Goal: Task Accomplishment & Management: Use online tool/utility

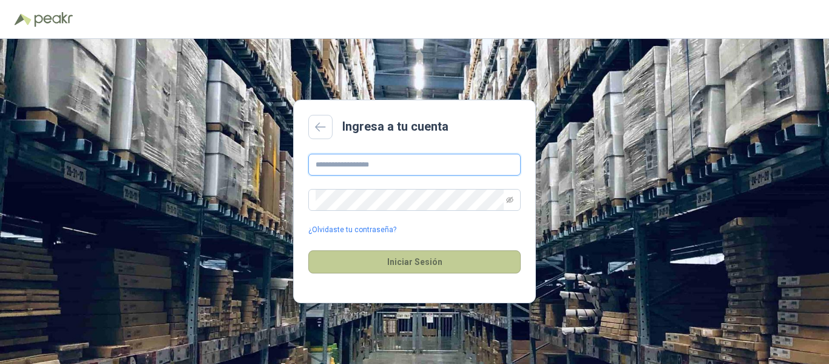
type input "**********"
click at [420, 265] on button "Iniciar Sesión" at bounding box center [414, 261] width 212 height 23
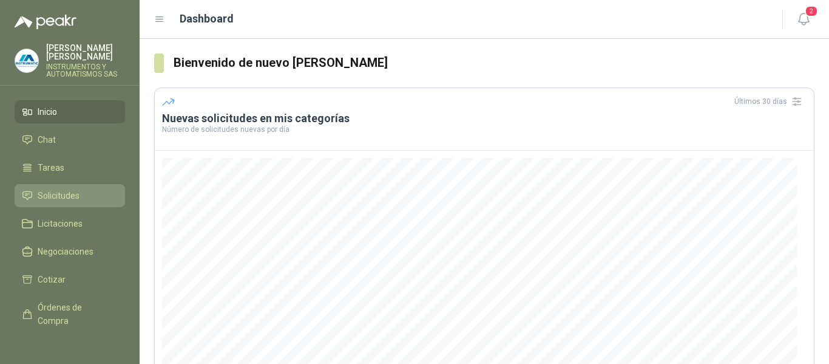
click at [43, 193] on span "Solicitudes" at bounding box center [59, 195] width 42 height 13
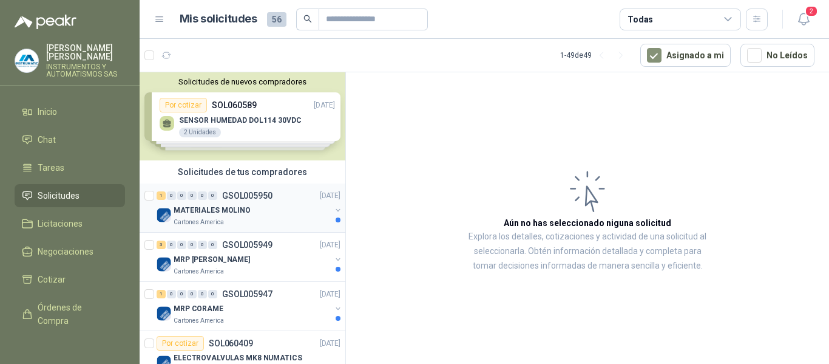
click at [196, 207] on p "MATERIALES MOLINO" at bounding box center [212, 211] width 77 height 12
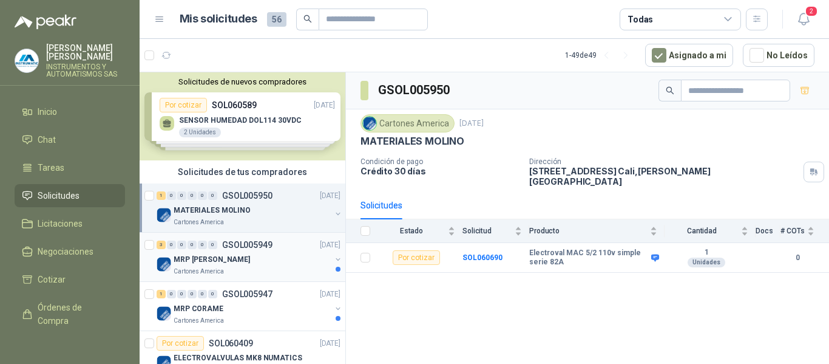
click at [212, 264] on p "MRP [PERSON_NAME]" at bounding box center [212, 260] width 76 height 12
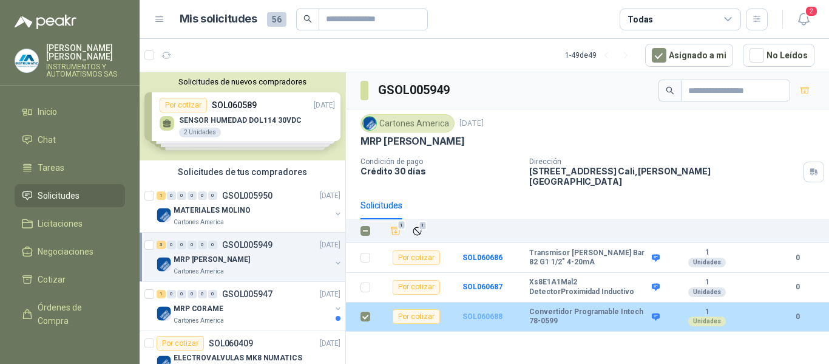
click at [487, 312] on b "SOL060688" at bounding box center [483, 316] width 40 height 8
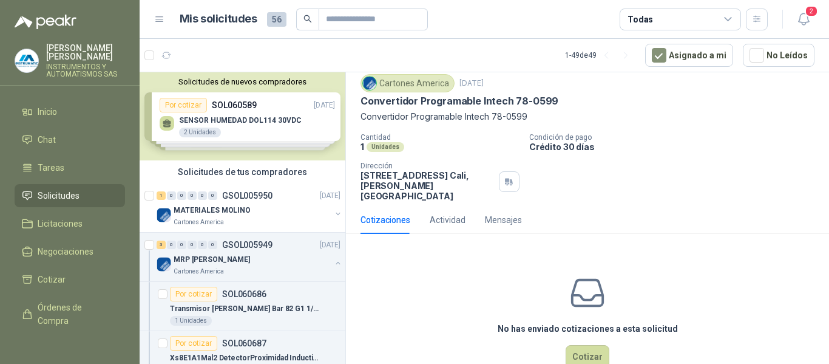
scroll to position [58, 0]
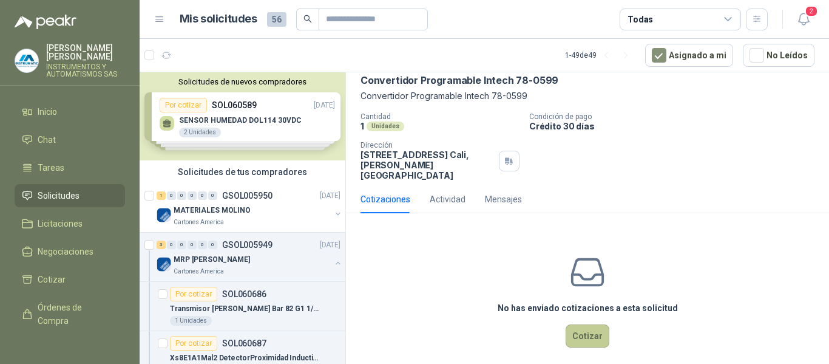
click at [589, 326] on button "Cotizar" at bounding box center [588, 335] width 44 height 23
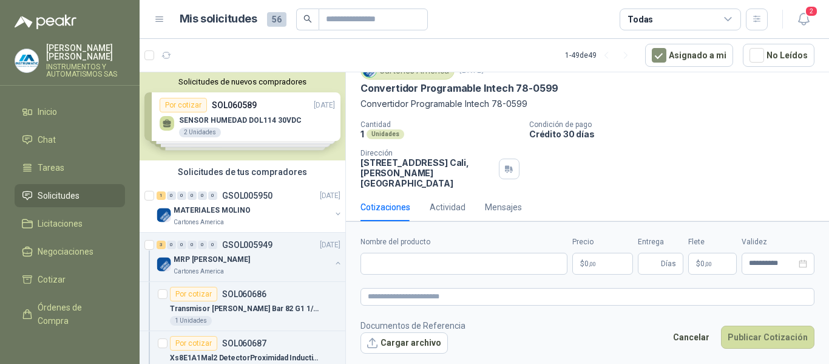
scroll to position [50, 0]
click at [481, 264] on input "Nombre del producto" at bounding box center [464, 264] width 207 height 22
type input "**********"
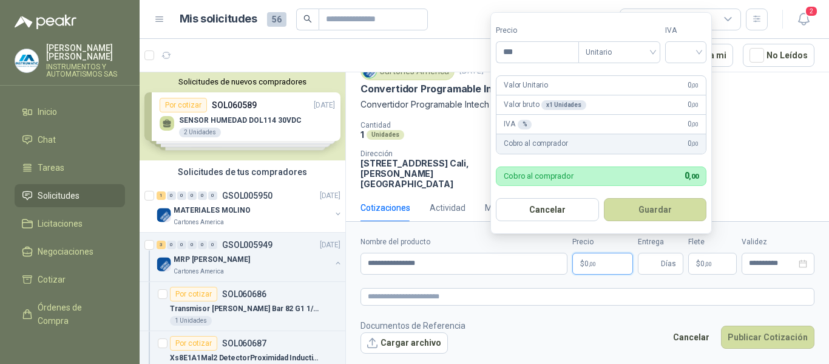
drag, startPoint x: 604, startPoint y: 262, endPoint x: 568, endPoint y: 264, distance: 35.9
click at [568, 264] on div "**********" at bounding box center [588, 255] width 454 height 38
click at [699, 52] on input "search" at bounding box center [686, 51] width 27 height 18
click at [684, 76] on div "19%" at bounding box center [688, 76] width 22 height 13
click at [758, 194] on div "Cotizaciones Actividad Mensajes" at bounding box center [588, 208] width 454 height 28
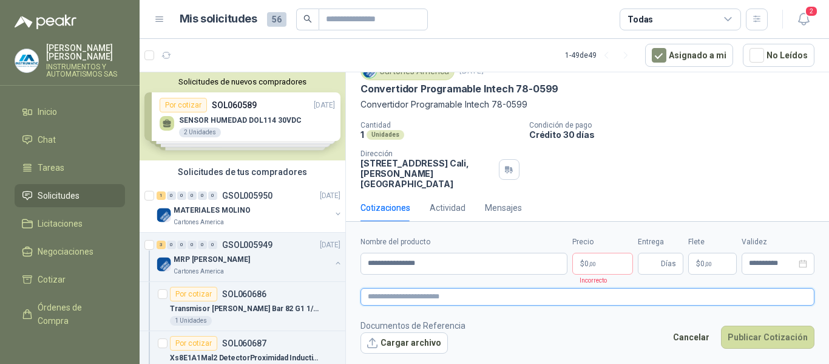
click at [438, 300] on textarea at bounding box center [588, 297] width 454 height 18
paste textarea "**********"
type textarea "**********"
click at [772, 265] on input "**********" at bounding box center [772, 263] width 47 height 8
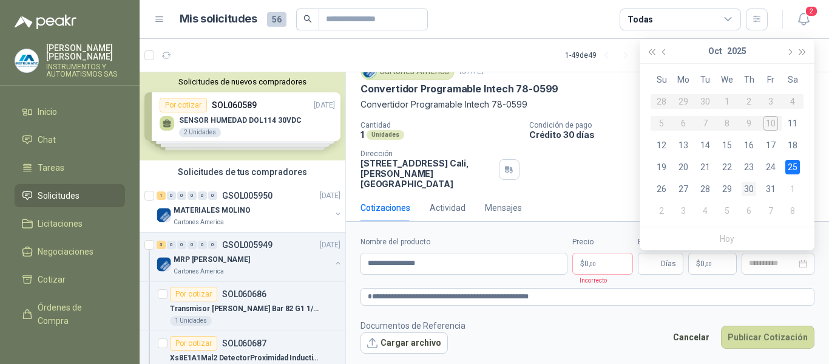
drag, startPoint x: 771, startPoint y: 189, endPoint x: 759, endPoint y: 195, distance: 13.3
click at [771, 189] on div "31" at bounding box center [771, 188] width 15 height 15
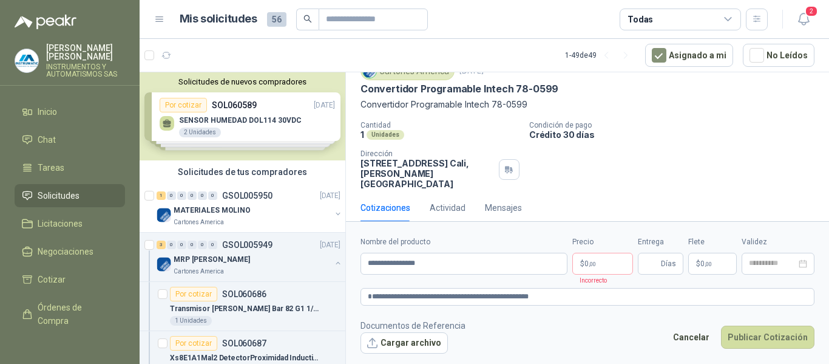
type input "**********"
click at [664, 265] on span "Días" at bounding box center [668, 263] width 15 height 21
type input "*"
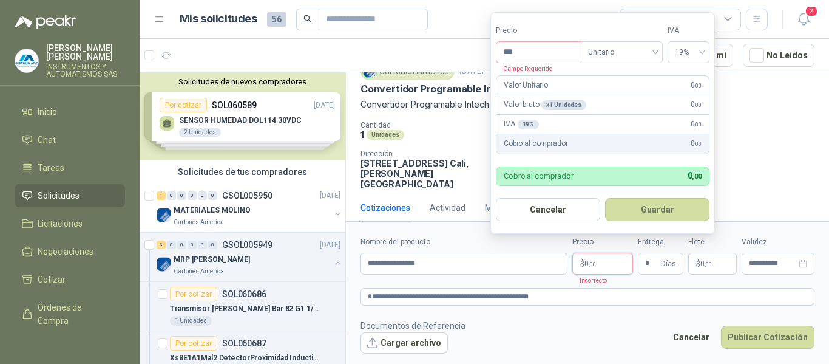
click at [612, 262] on p "$ 0 ,00" at bounding box center [602, 264] width 61 height 22
click at [656, 86] on div "Valor Unitario 0 ,00" at bounding box center [603, 85] width 212 height 19
drag, startPoint x: 528, startPoint y: 52, endPoint x: 485, endPoint y: 50, distance: 43.1
click at [485, 50] on body "[PERSON_NAME] INSTRUMENTOS Y AUTOMATISMOS SAS Inicio Chat Tareas Solicitudes Li…" at bounding box center [414, 182] width 829 height 364
type input "*"
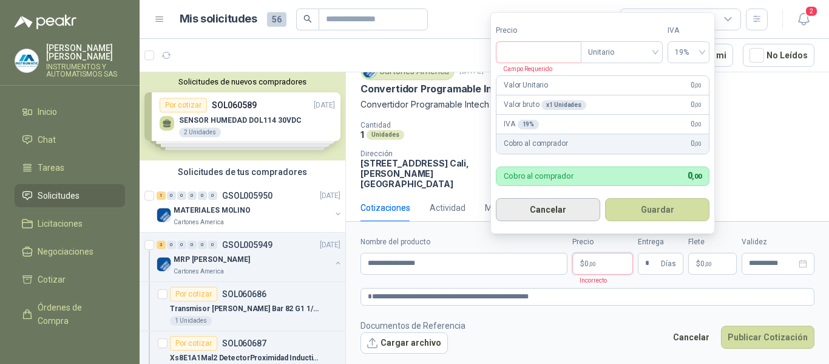
type input "***"
click at [554, 208] on button "Cancelar" at bounding box center [548, 209] width 104 height 23
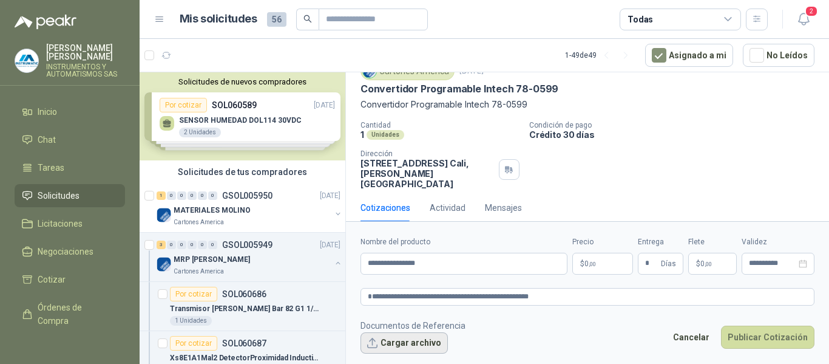
click at [404, 343] on button "Cargar archivo" at bounding box center [404, 343] width 87 height 22
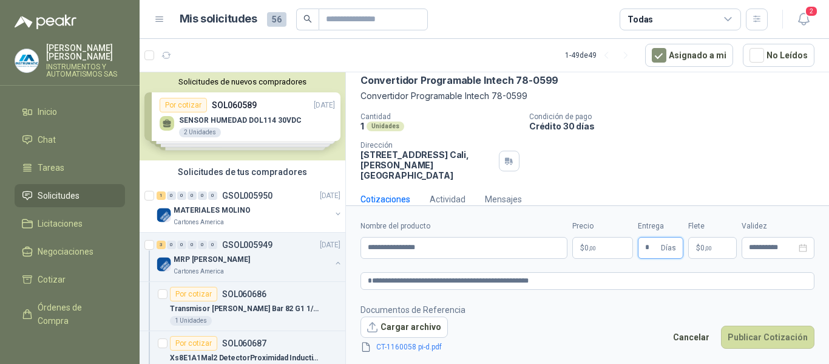
drag, startPoint x: 649, startPoint y: 243, endPoint x: 623, endPoint y: 248, distance: 26.5
click at [623, 248] on div "**********" at bounding box center [588, 239] width 454 height 38
click at [641, 305] on footer "Documentos de Referencia Cargar archivo CT-1160058 pi-d.pdf Cancelar Publicar C…" at bounding box center [588, 328] width 454 height 51
click at [764, 334] on button "Publicar Cotización" at bounding box center [767, 336] width 93 height 23
type input "*"
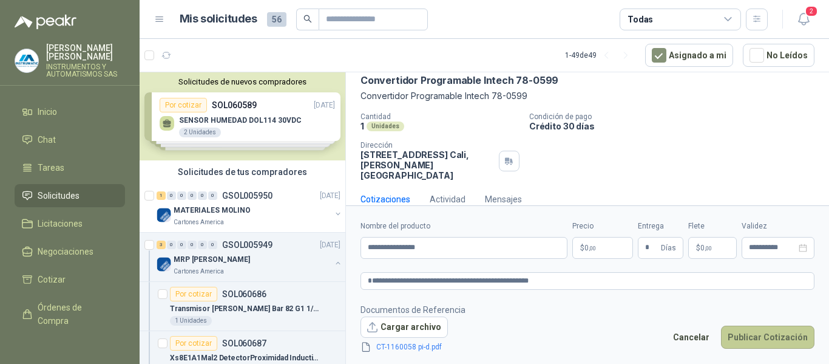
click at [764, 334] on button "Publicar Cotización" at bounding box center [767, 336] width 93 height 23
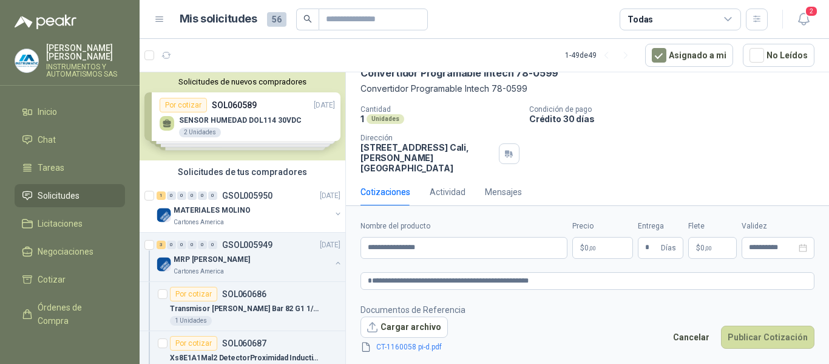
scroll to position [5, 0]
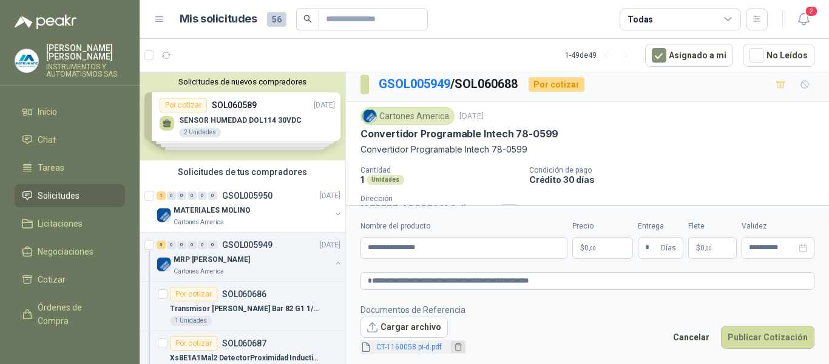
click at [457, 345] on icon "delete" at bounding box center [458, 346] width 8 height 8
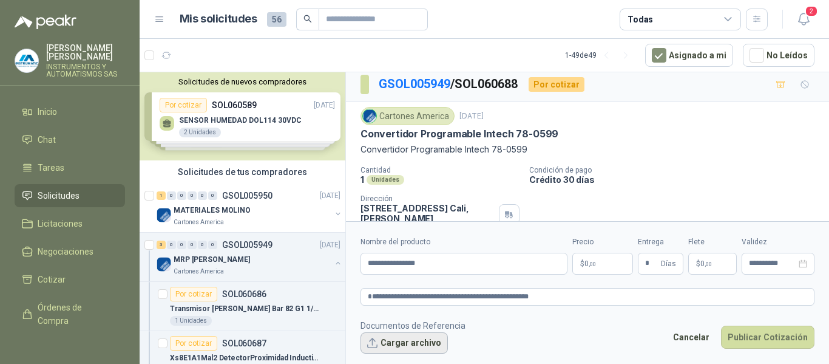
click at [427, 345] on button "Cargar archivo" at bounding box center [404, 343] width 87 height 22
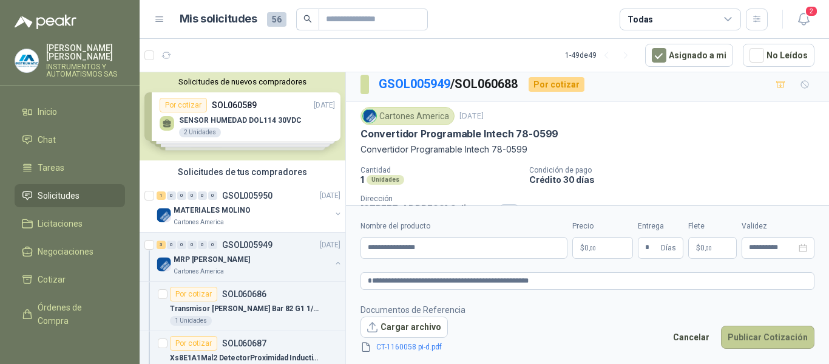
click at [743, 334] on button "Publicar Cotización" at bounding box center [767, 336] width 93 height 23
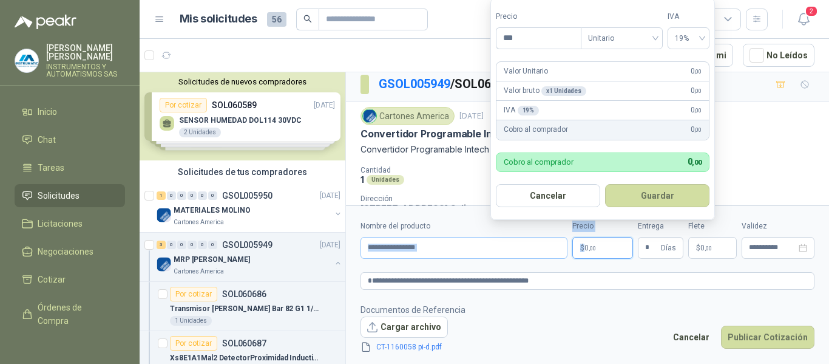
drag, startPoint x: 608, startPoint y: 246, endPoint x: 563, endPoint y: 246, distance: 44.9
click at [563, 246] on div "**********" at bounding box center [588, 239] width 454 height 38
click at [561, 71] on div "Valor Unitario 0 ,00" at bounding box center [603, 71] width 212 height 19
click at [680, 68] on div "Valor Unitario 0 ,00" at bounding box center [603, 71] width 212 height 19
click at [530, 38] on input "***" at bounding box center [539, 38] width 84 height 21
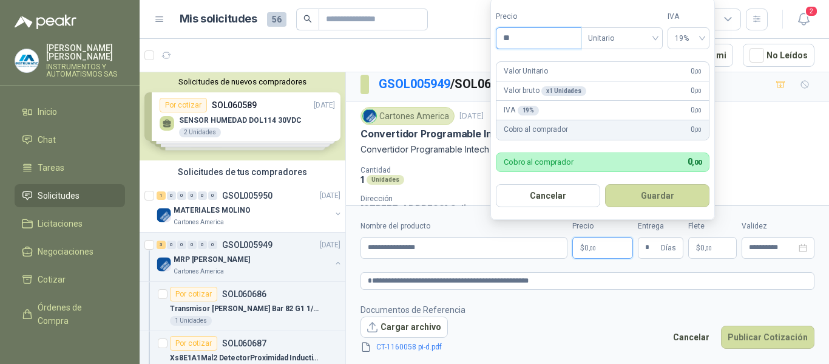
type input "*"
click at [450, 43] on article "1 - 49 de 49 Asignado a mi No Leídos" at bounding box center [485, 55] width 690 height 33
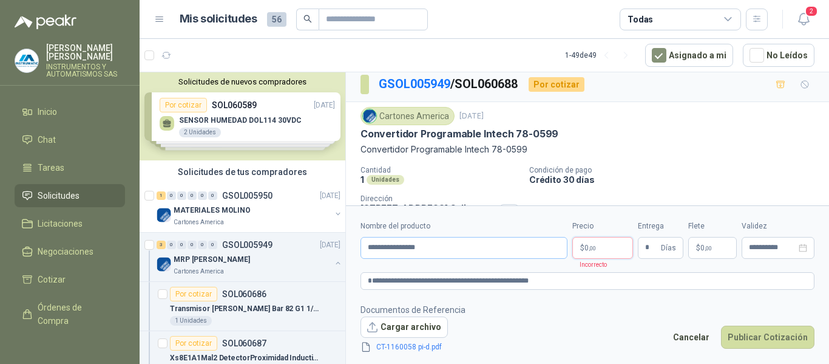
drag, startPoint x: 607, startPoint y: 248, endPoint x: 545, endPoint y: 242, distance: 62.2
click at [580, 250] on p "$ 0 ,00" at bounding box center [602, 248] width 61 height 22
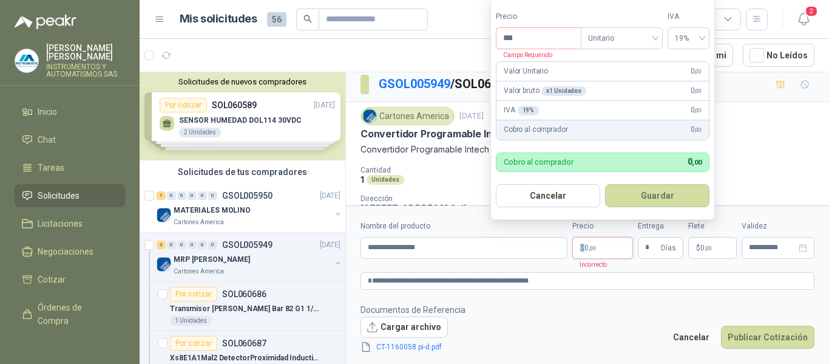
click at [605, 249] on p "$ 0 ,00" at bounding box center [602, 248] width 61 height 22
click at [532, 38] on input "***" at bounding box center [539, 38] width 84 height 21
click at [631, 44] on span "Unitario" at bounding box center [621, 38] width 67 height 18
type input "**********"
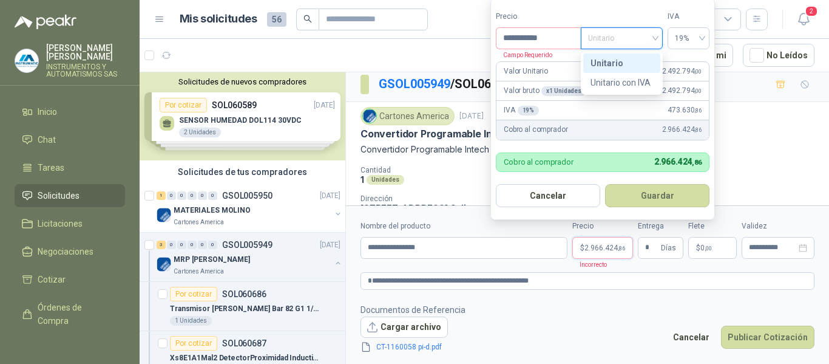
click at [602, 62] on div "Unitario" at bounding box center [622, 62] width 63 height 13
click at [656, 36] on span "Unitario" at bounding box center [621, 38] width 67 height 18
click at [616, 35] on span "Unitario" at bounding box center [621, 38] width 67 height 18
click at [552, 37] on input "**********" at bounding box center [539, 38] width 84 height 21
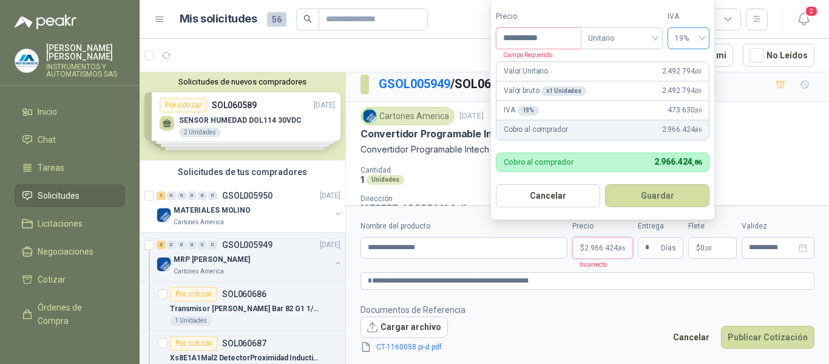
click at [696, 38] on span "19%" at bounding box center [688, 38] width 27 height 18
click at [759, 154] on p "Convertidor Programable Intech 78-0599" at bounding box center [588, 149] width 454 height 13
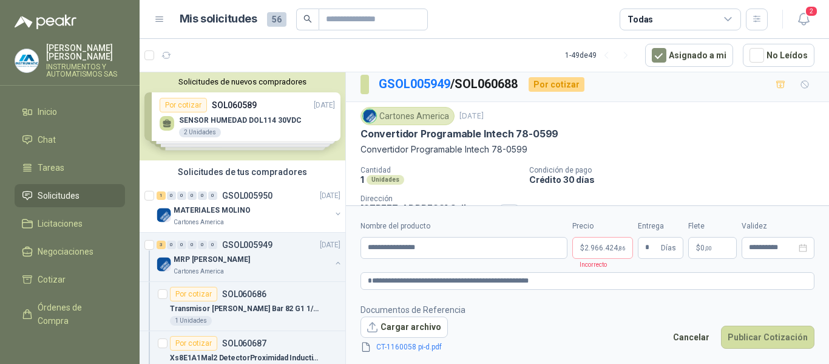
scroll to position [66, 0]
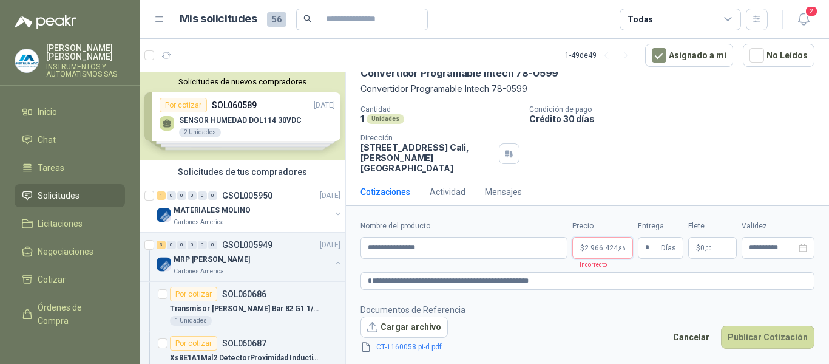
click at [618, 247] on span ",86" at bounding box center [621, 248] width 7 height 7
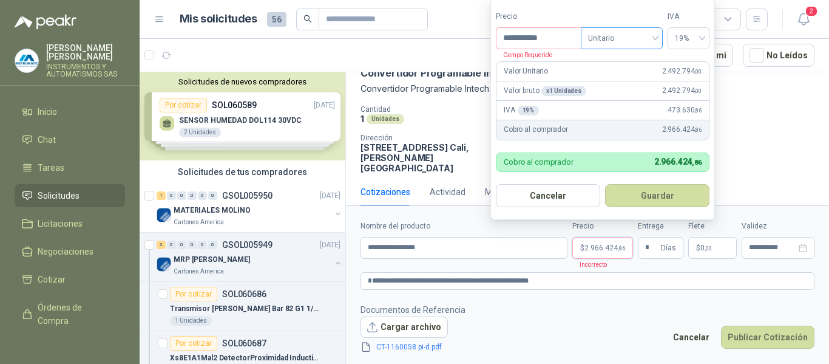
click at [654, 36] on span "Unitario" at bounding box center [621, 38] width 67 height 18
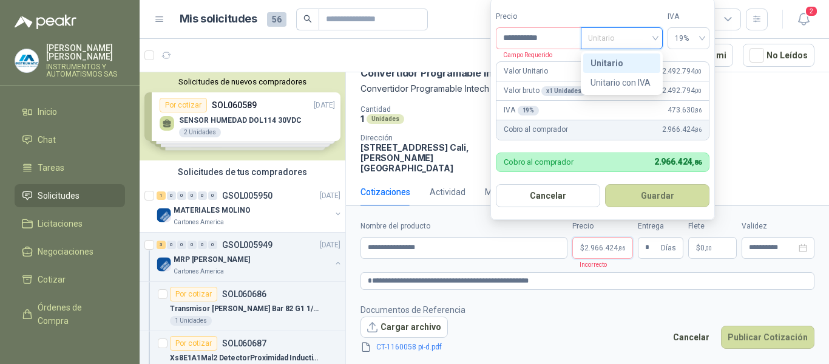
click at [605, 60] on div "Unitario" at bounding box center [622, 62] width 63 height 13
click at [703, 37] on div "19%" at bounding box center [689, 38] width 42 height 22
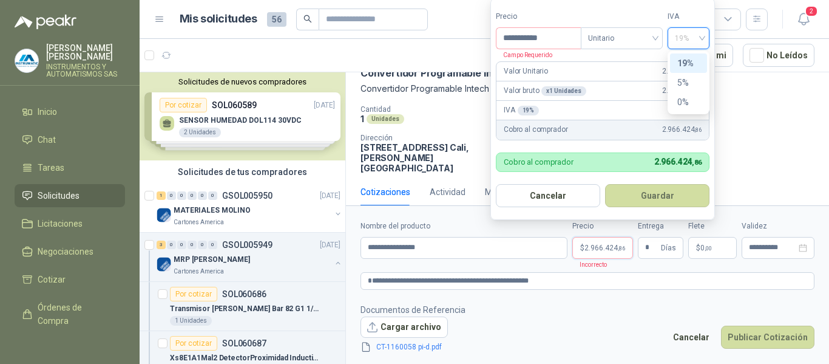
click at [677, 62] on div "19%" at bounding box center [688, 62] width 37 height 19
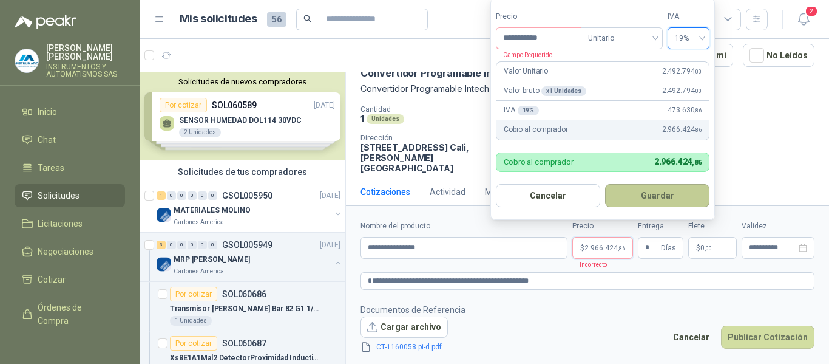
click at [655, 197] on button "Guardar" at bounding box center [657, 195] width 104 height 23
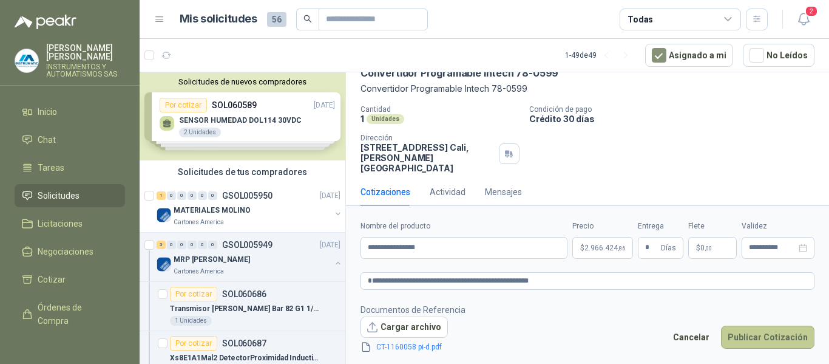
click at [751, 339] on button "Publicar Cotización" at bounding box center [767, 336] width 93 height 23
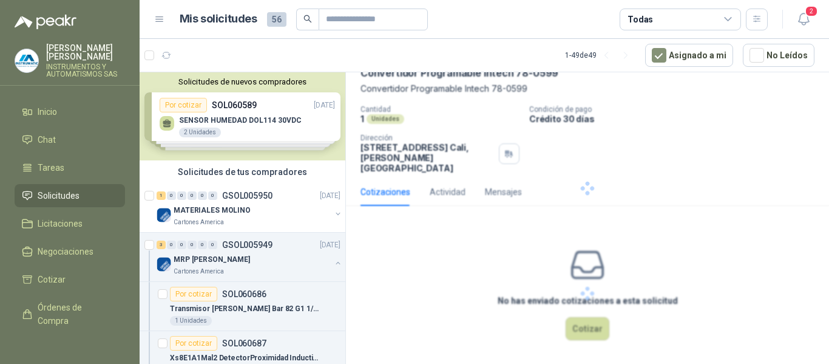
scroll to position [0, 0]
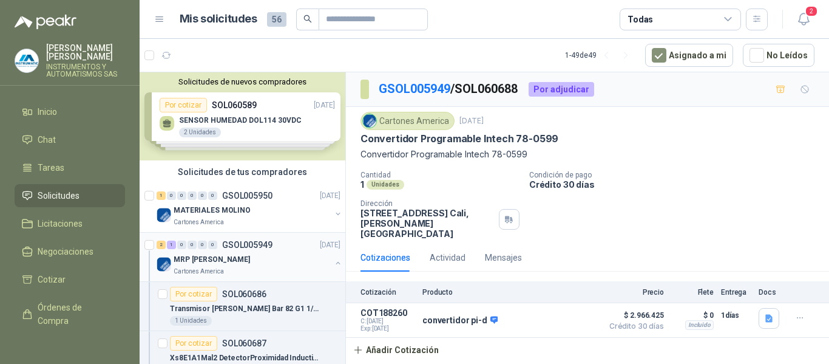
click at [192, 259] on p "MRP [PERSON_NAME]" at bounding box center [212, 260] width 76 height 12
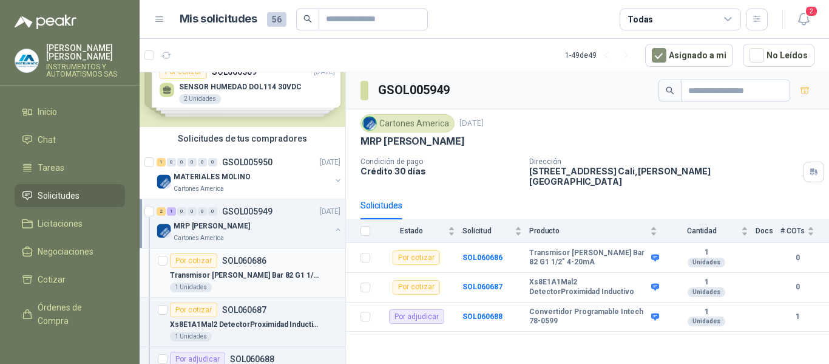
scroll to position [121, 0]
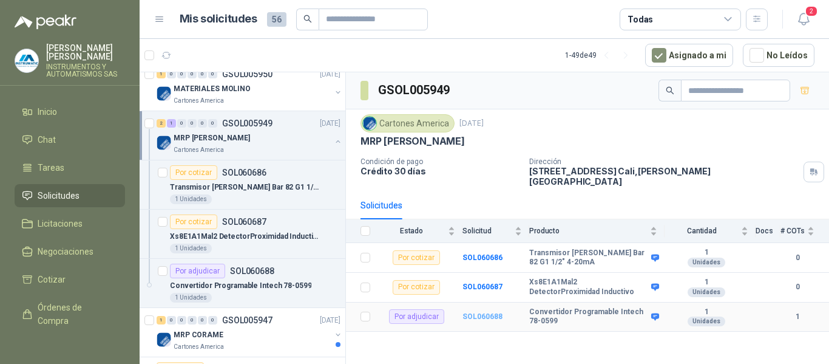
click at [489, 312] on b "SOL060688" at bounding box center [483, 316] width 40 height 8
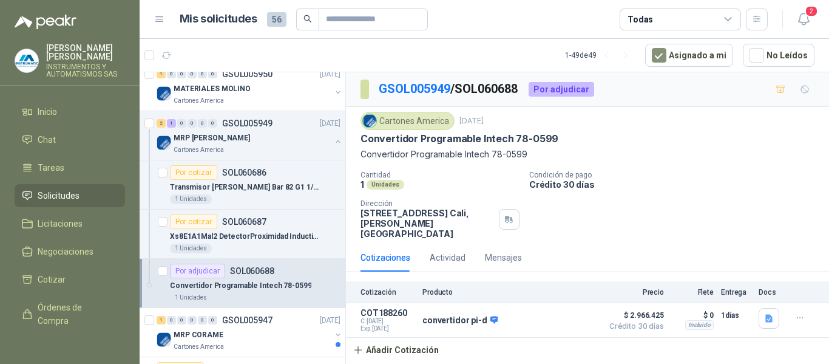
click at [64, 45] on p "[PERSON_NAME]" at bounding box center [85, 52] width 79 height 17
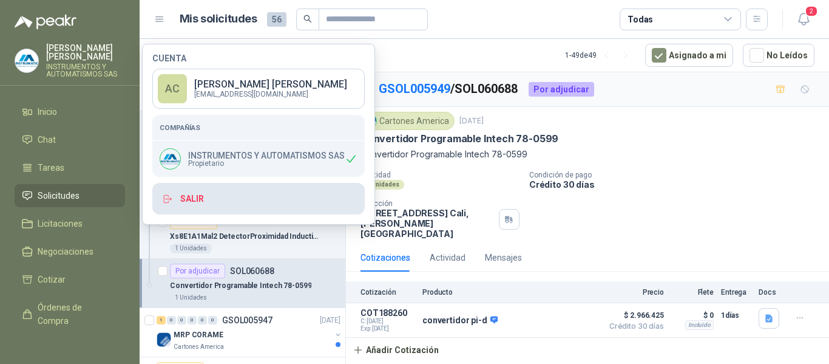
click at [194, 195] on button "Salir" at bounding box center [258, 199] width 212 height 32
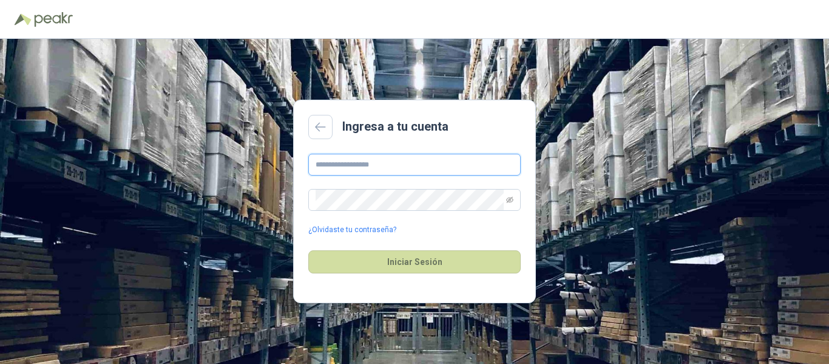
type input "**********"
